Goal: Check status: Check status

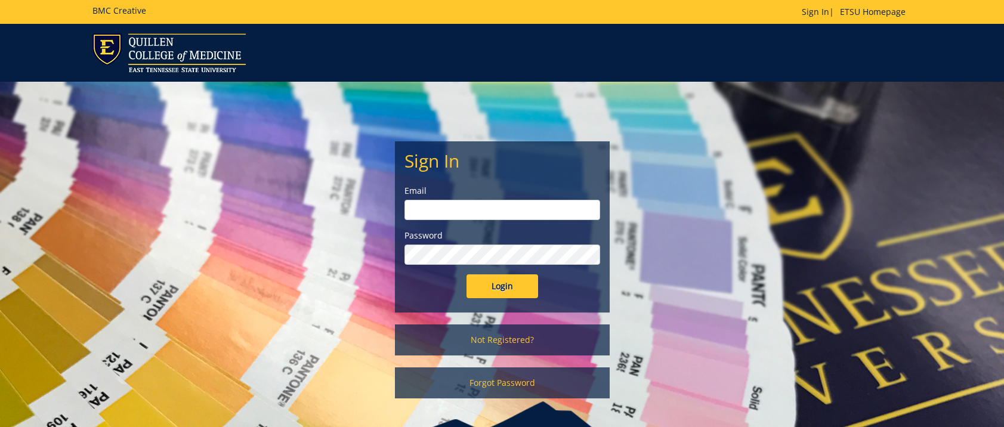
type input "doylel@etsu.edu"
click at [508, 288] on input "Login" at bounding box center [502, 286] width 72 height 24
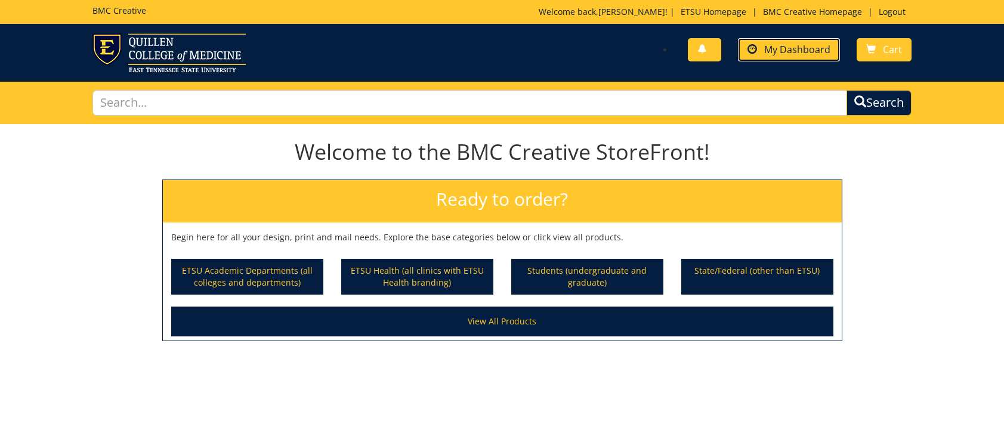
click at [790, 52] on span "My Dashboard" at bounding box center [797, 49] width 66 height 13
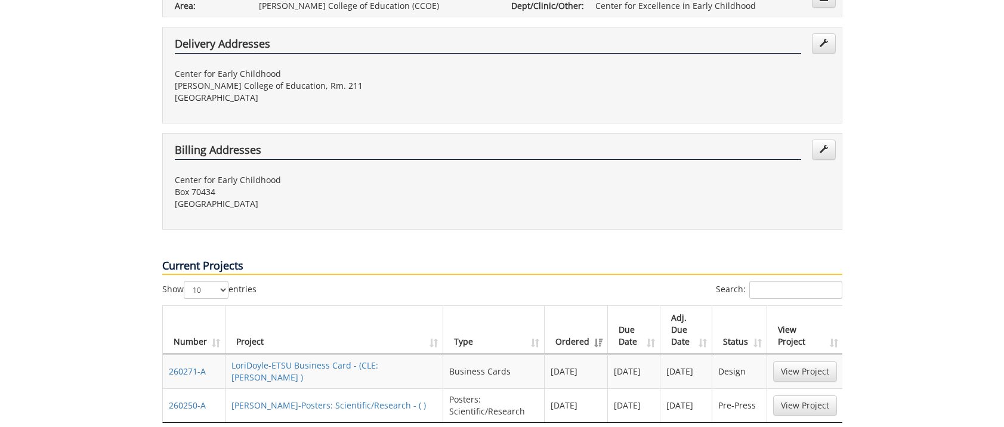
scroll to position [358, 0]
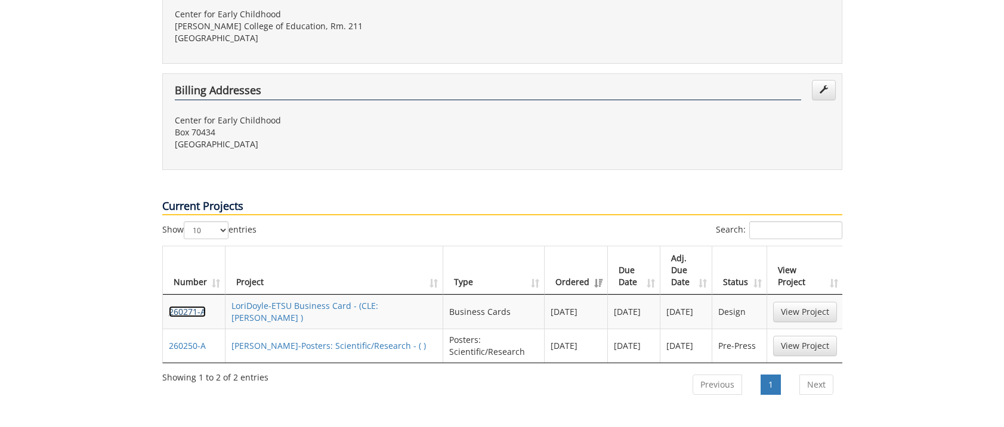
click at [186, 306] on link "260271-A" at bounding box center [187, 311] width 37 height 11
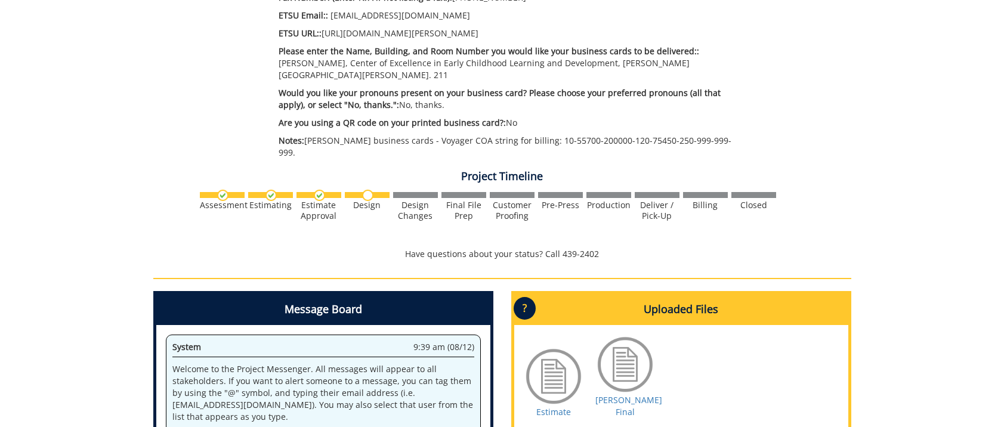
scroll to position [645, 0]
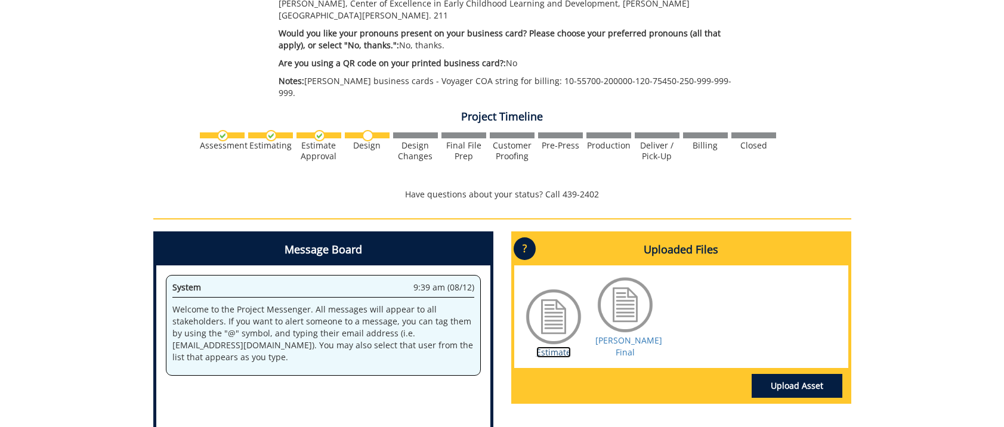
click at [562, 347] on link "Estimate" at bounding box center [553, 352] width 35 height 11
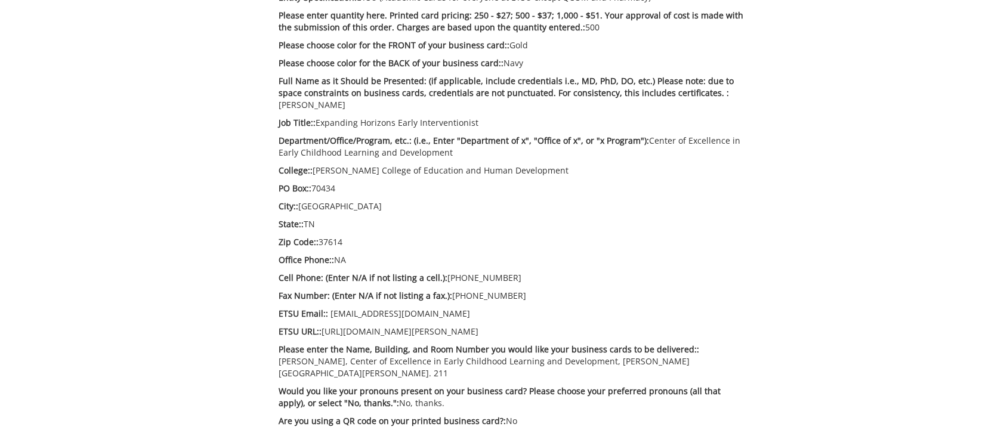
scroll to position [0, 0]
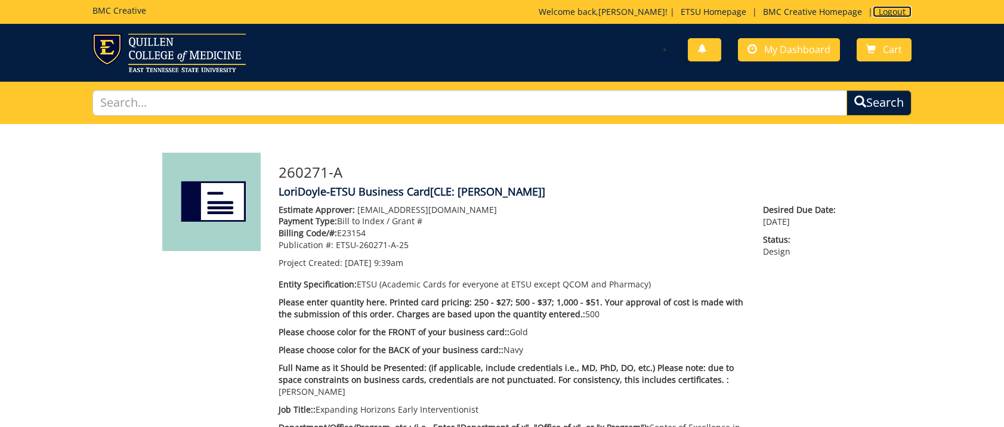
click at [891, 13] on link "Logout" at bounding box center [892, 11] width 39 height 11
